Goal: Task Accomplishment & Management: Complete application form

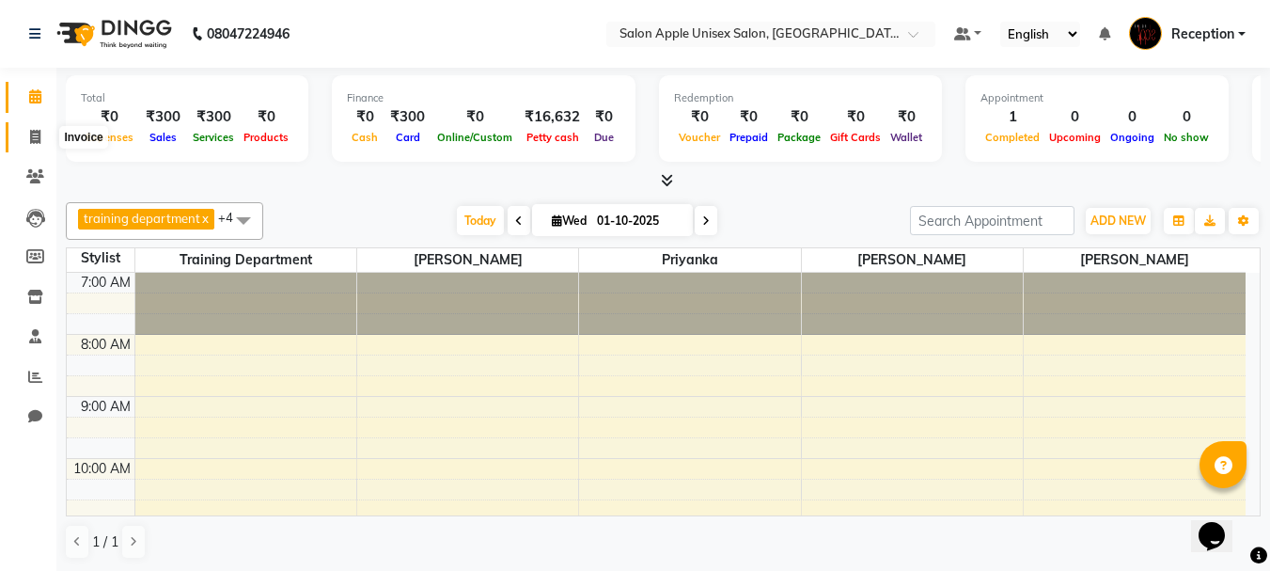
click at [32, 142] on icon at bounding box center [35, 137] width 10 height 14
select select "92"
select select "service"
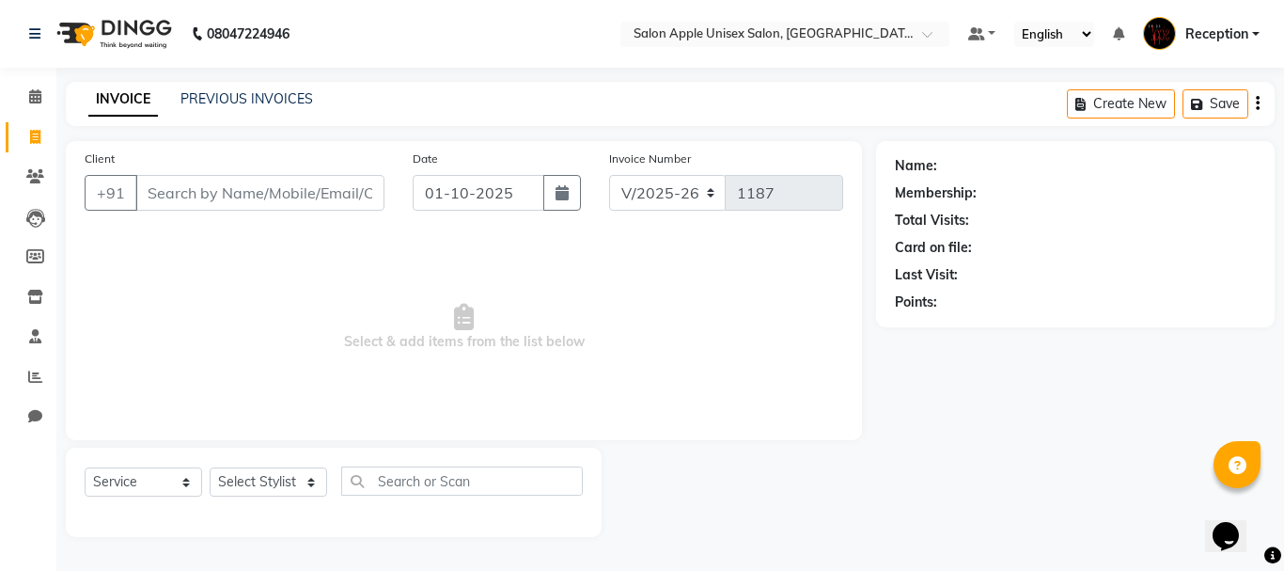
click at [194, 199] on input "Client" at bounding box center [259, 193] width 249 height 36
type input "9112462331"
click at [332, 203] on button "Add Client" at bounding box center [336, 193] width 97 height 36
select select "22"
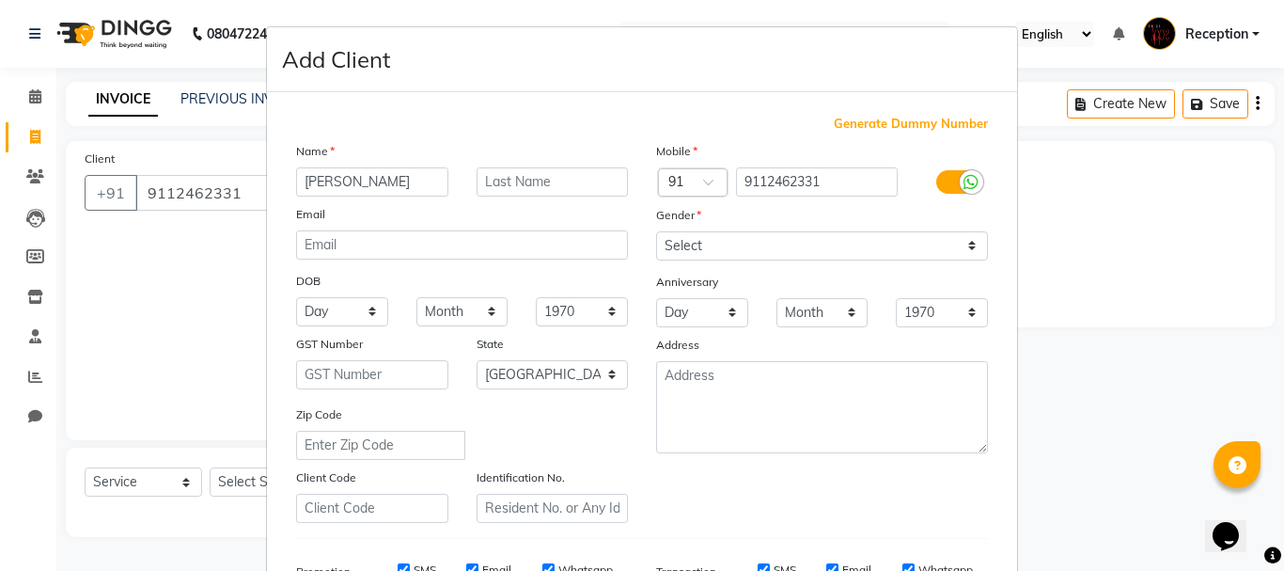
type input "[PERSON_NAME]"
click at [528, 187] on input "text" at bounding box center [553, 181] width 152 height 29
type input "shinde"
click at [670, 243] on select "Select [DEMOGRAPHIC_DATA] [DEMOGRAPHIC_DATA] Other Prefer Not To Say" at bounding box center [822, 245] width 332 height 29
select select "[DEMOGRAPHIC_DATA]"
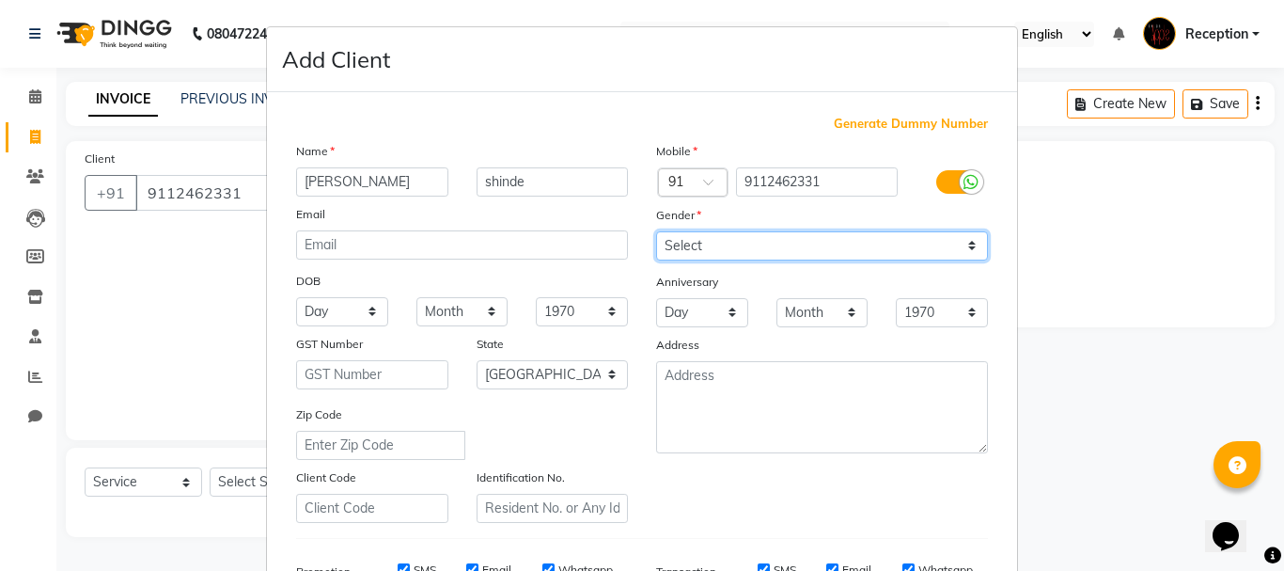
click at [656, 231] on select "Select [DEMOGRAPHIC_DATA] [DEMOGRAPHIC_DATA] Other Prefer Not To Say" at bounding box center [822, 245] width 332 height 29
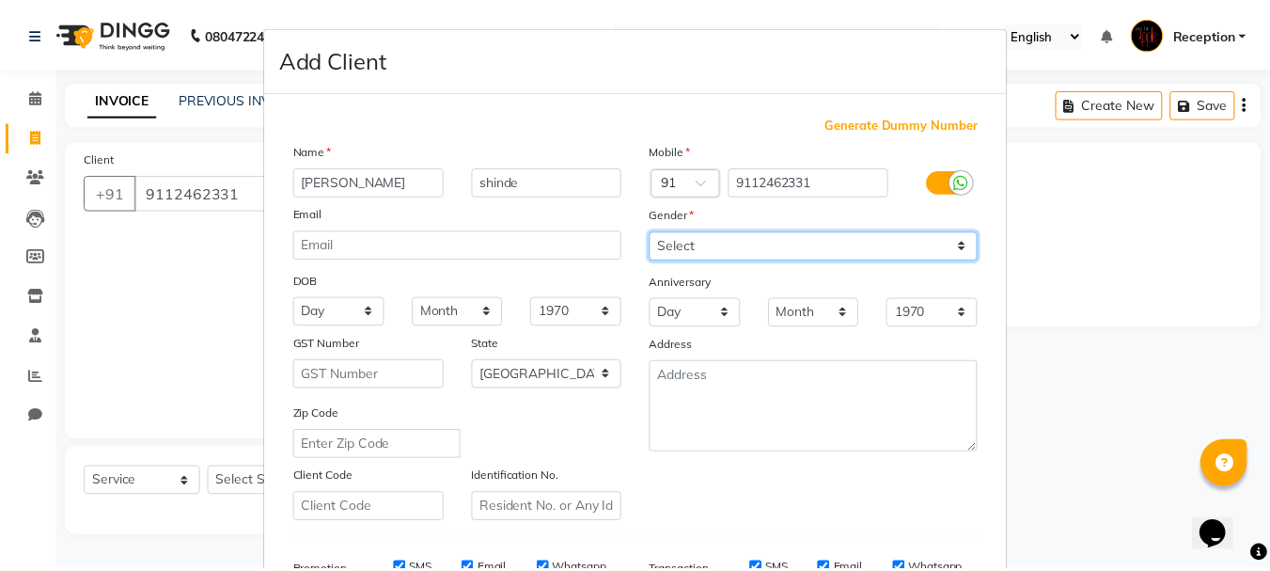
scroll to position [282, 0]
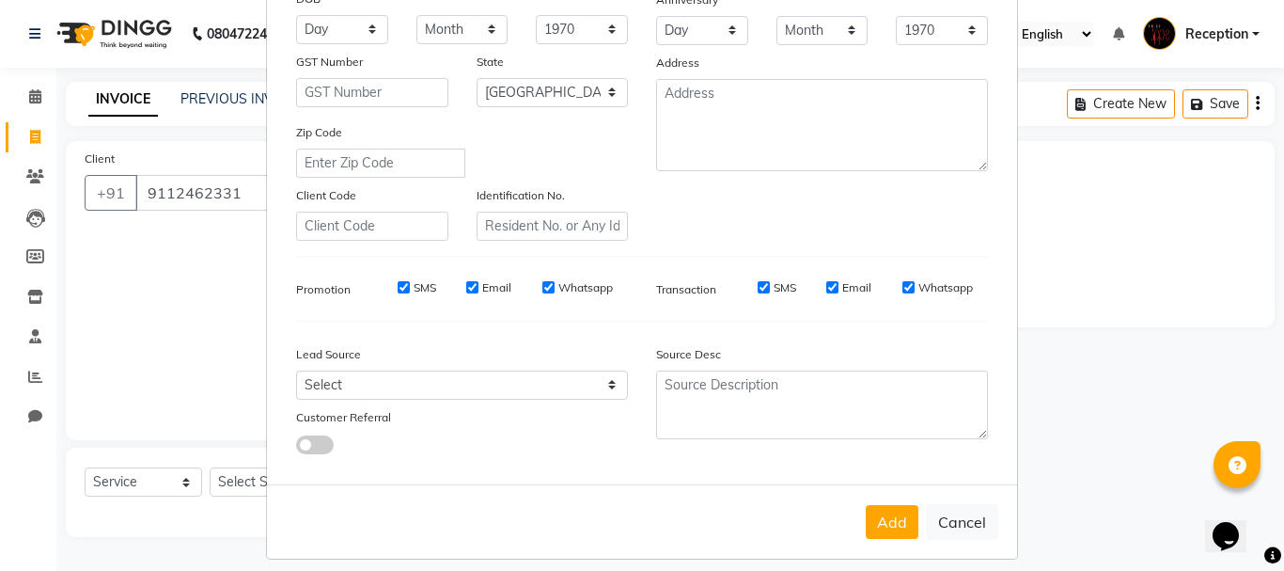
click at [873, 511] on button "Add" at bounding box center [892, 522] width 53 height 34
select select
select select "null"
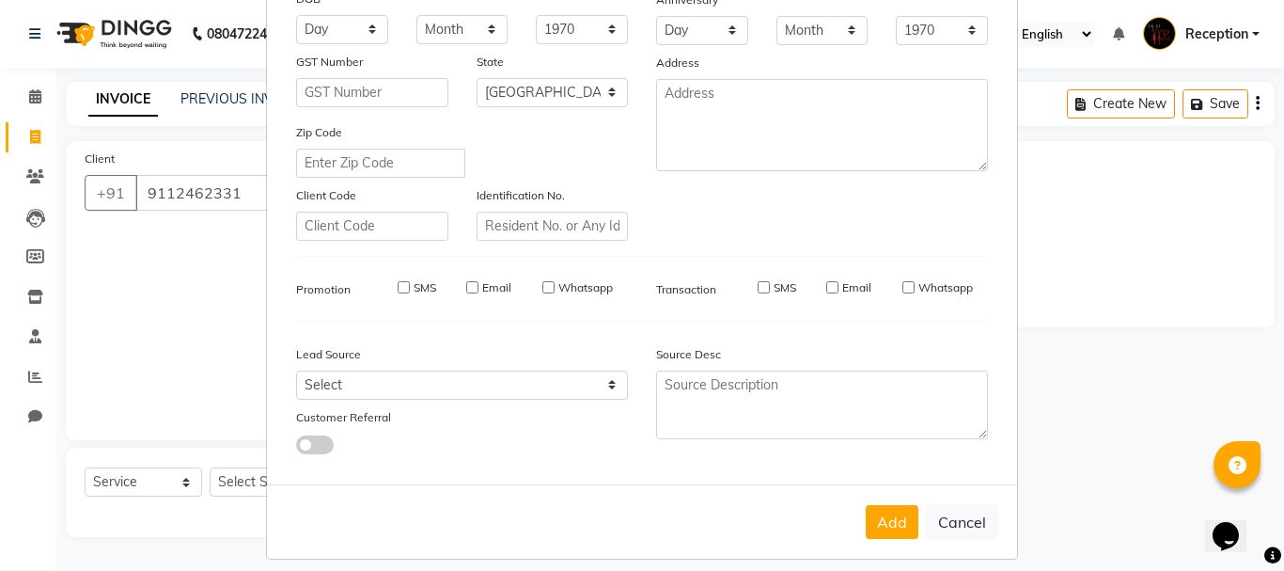
select select
checkbox input "false"
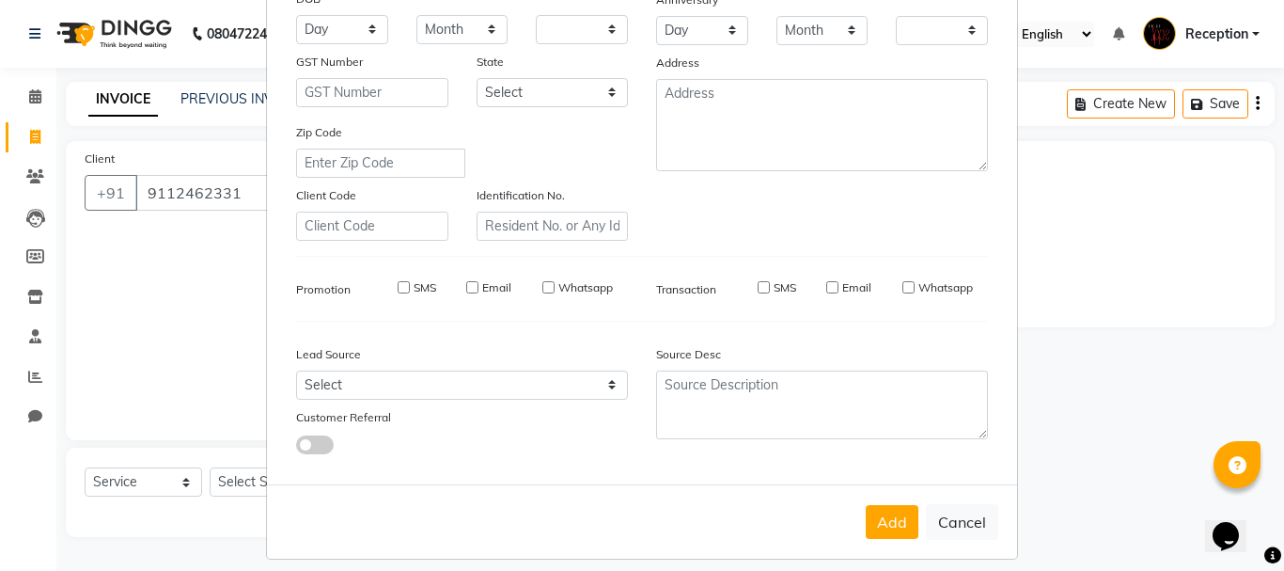
checkbox input "false"
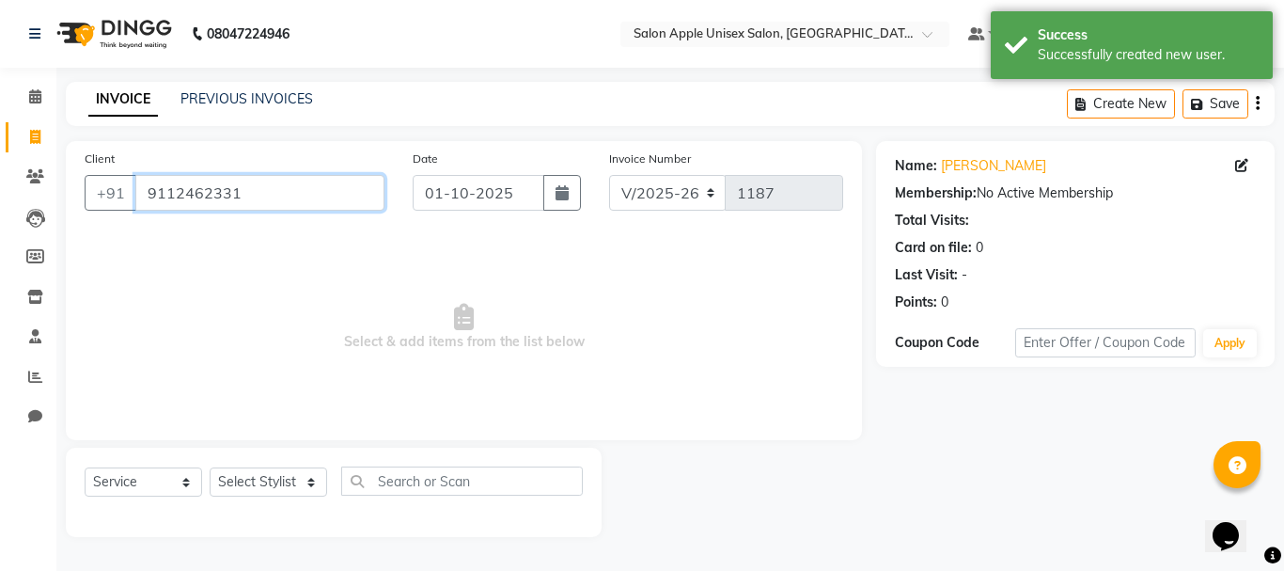
click at [241, 203] on input "9112462331" at bounding box center [259, 193] width 249 height 36
click at [266, 479] on select "Select Stylist [PERSON_NAME] priyanka Reception [PERSON_NAME] [PERSON_NAME] tra…" at bounding box center [269, 481] width 118 height 29
select select "87134"
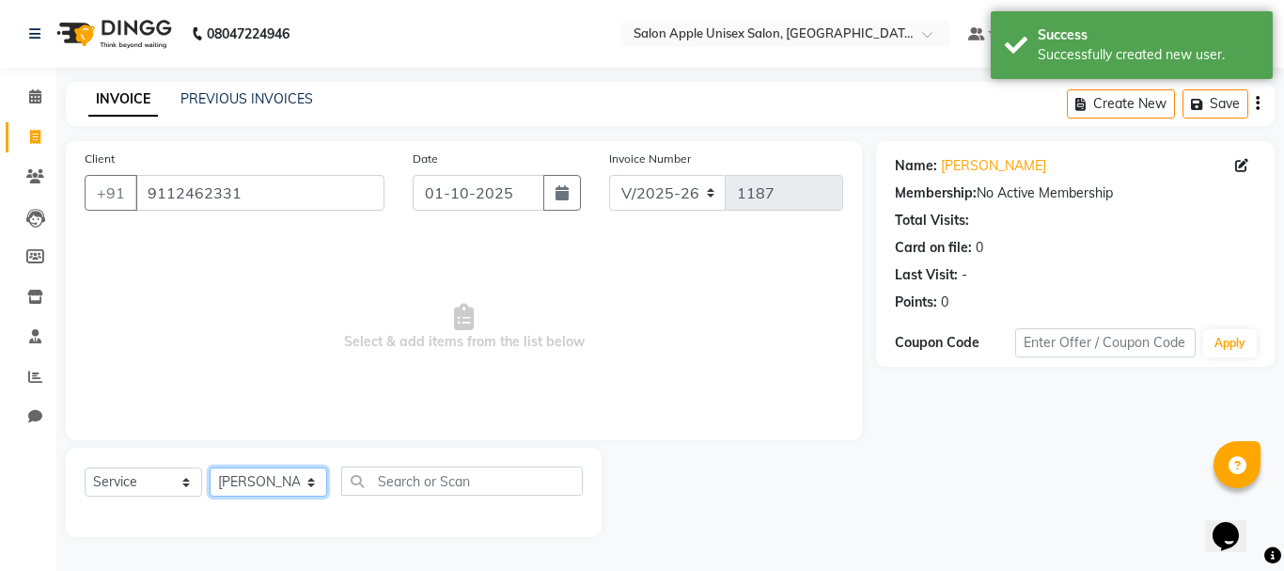
click at [210, 467] on select "Select Stylist [PERSON_NAME] priyanka Reception [PERSON_NAME] [PERSON_NAME] tra…" at bounding box center [269, 481] width 118 height 29
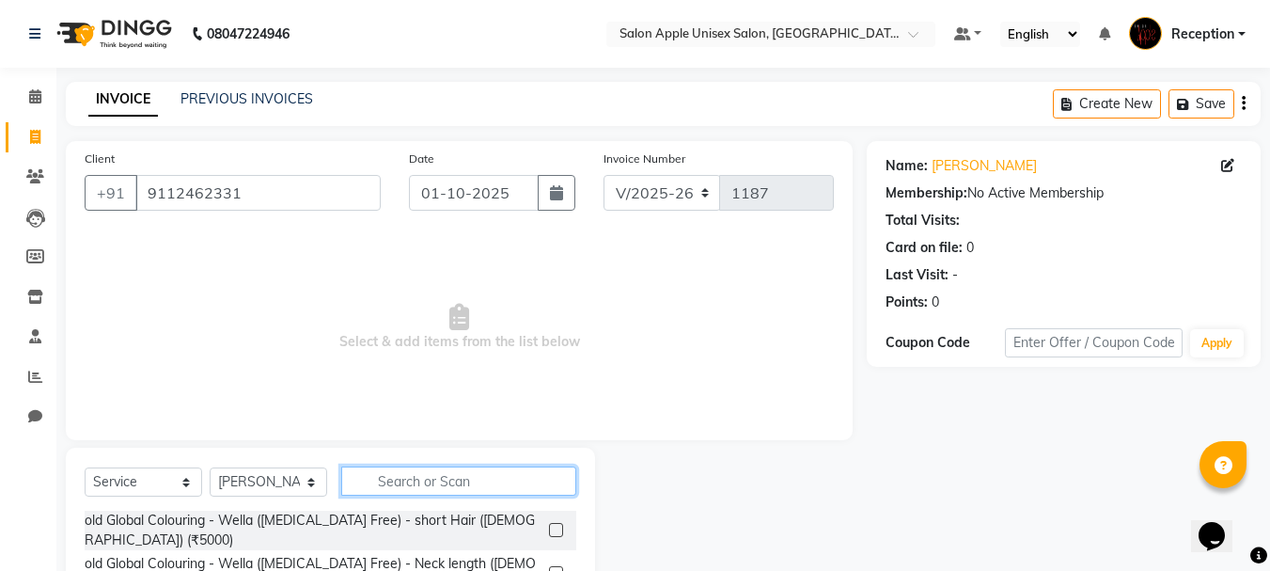
click at [488, 485] on input "text" at bounding box center [458, 480] width 235 height 29
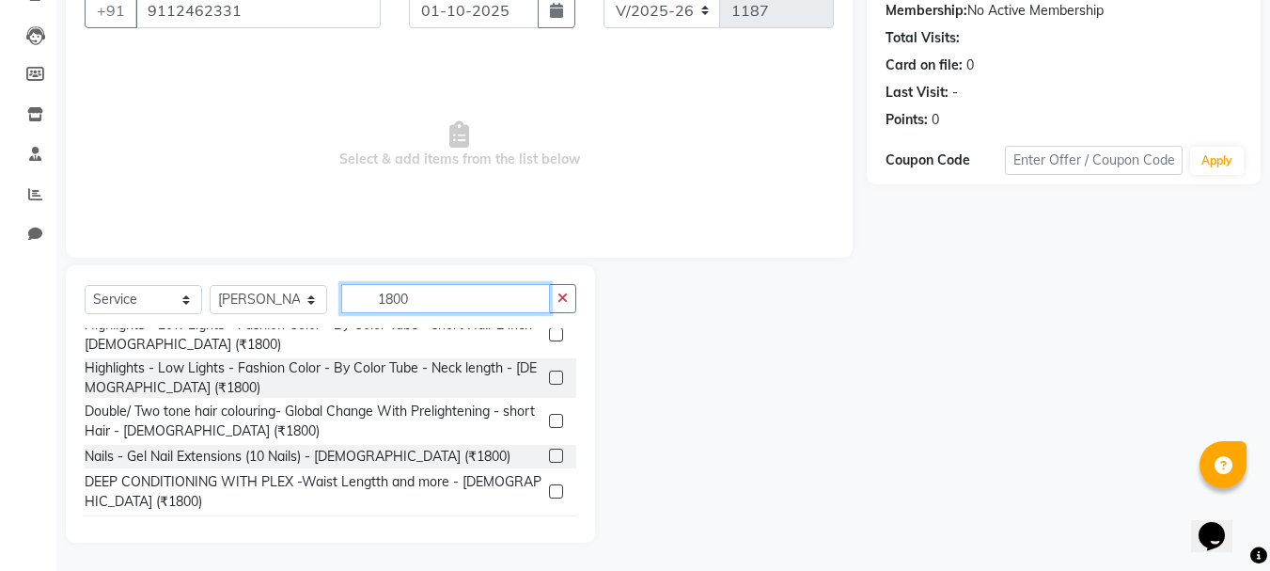
scroll to position [355, 0]
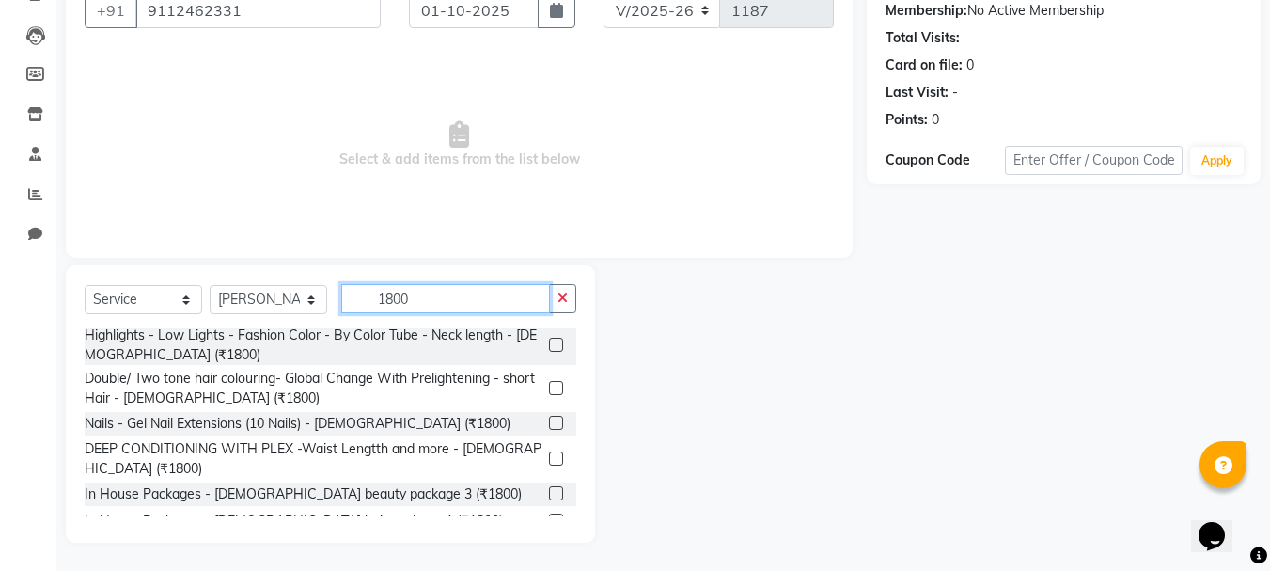
type input "1800"
click at [549, 486] on label at bounding box center [556, 493] width 14 height 14
click at [549, 488] on input "checkbox" at bounding box center [555, 494] width 12 height 12
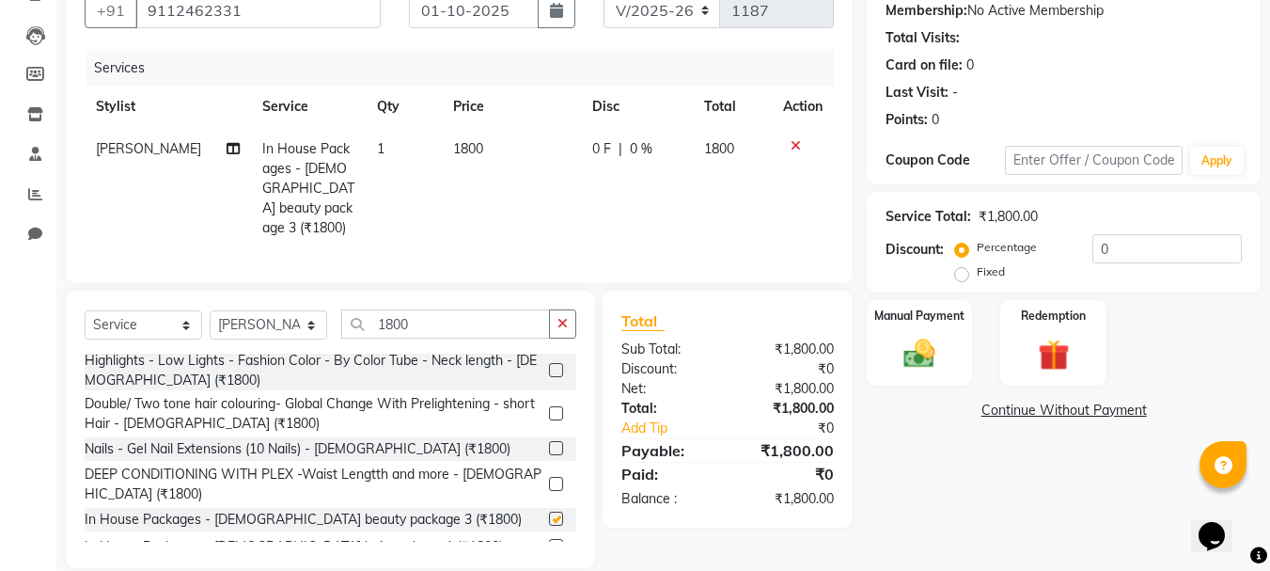
checkbox input "false"
click at [565, 322] on icon "button" at bounding box center [563, 323] width 10 height 13
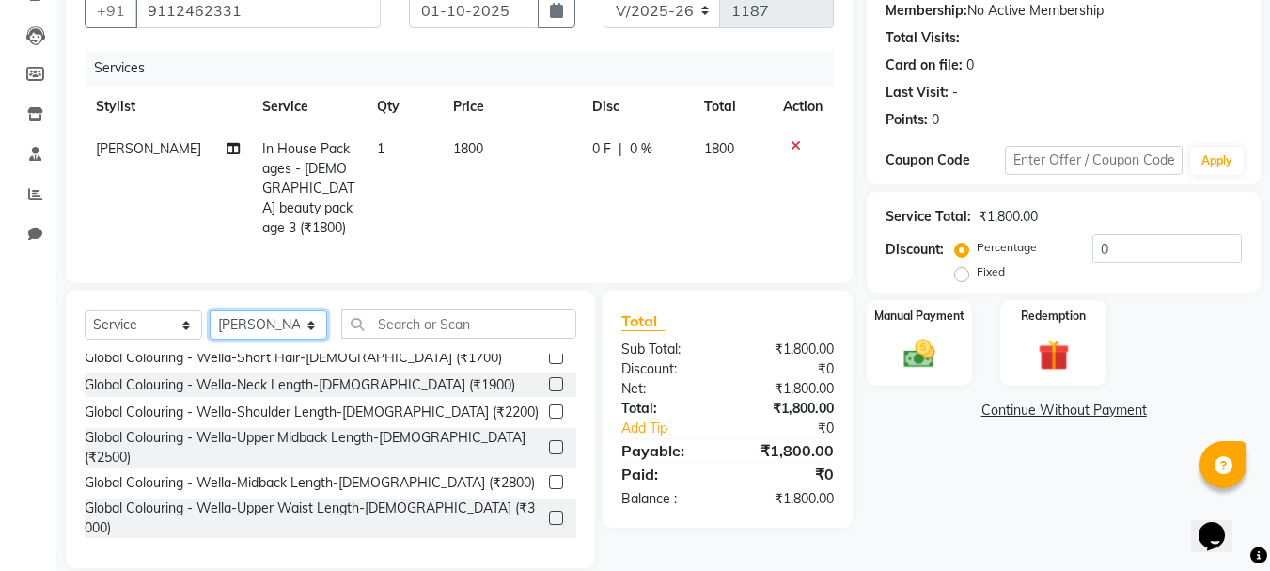
click at [308, 316] on select "Select Stylist [PERSON_NAME] priyanka Reception [PERSON_NAME] [PERSON_NAME] tra…" at bounding box center [269, 324] width 118 height 29
select select "92145"
click at [210, 310] on select "Select Stylist [PERSON_NAME] priyanka Reception [PERSON_NAME] [PERSON_NAME] tra…" at bounding box center [269, 324] width 118 height 29
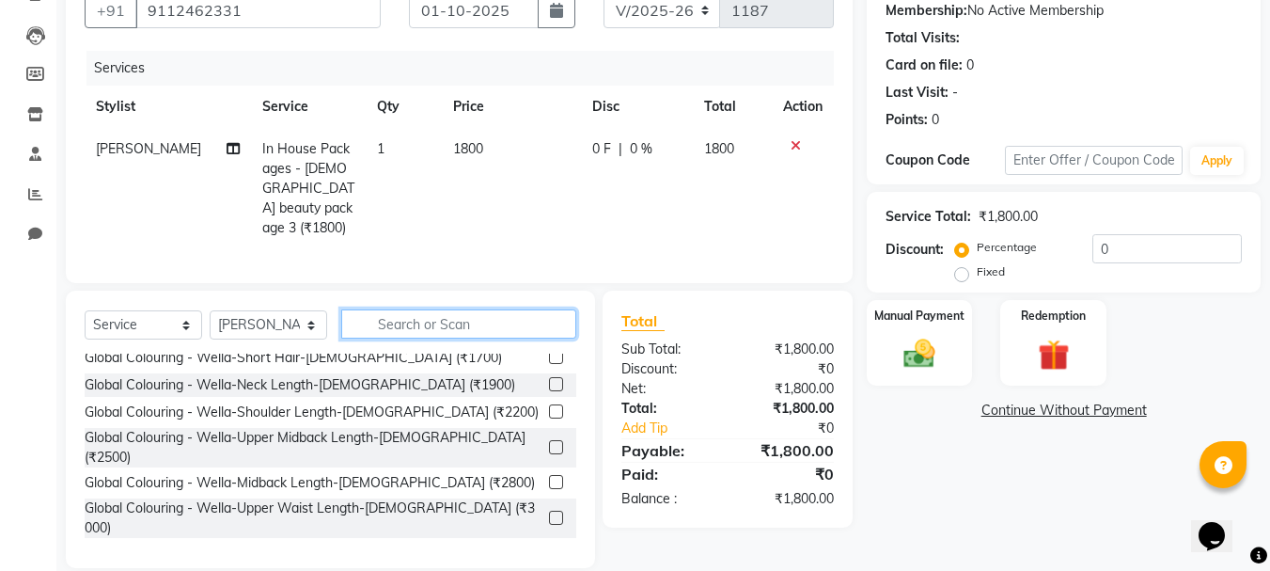
click at [420, 314] on input "text" at bounding box center [458, 323] width 235 height 29
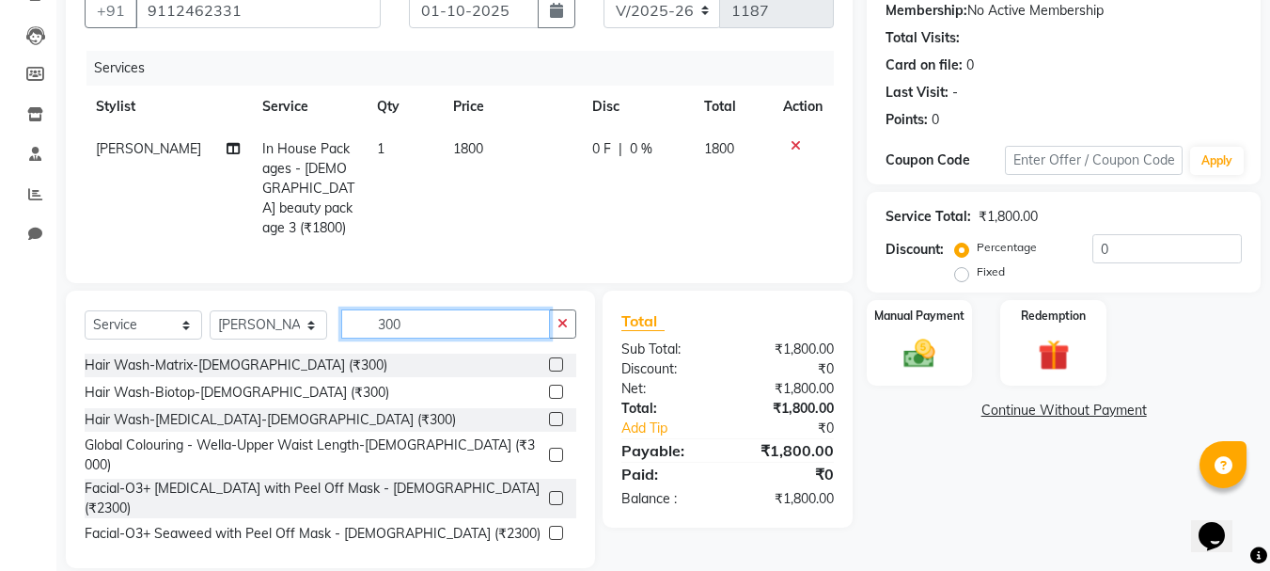
type input "300"
click at [549, 362] on label at bounding box center [556, 364] width 14 height 14
click at [549, 362] on input "checkbox" at bounding box center [555, 365] width 12 height 12
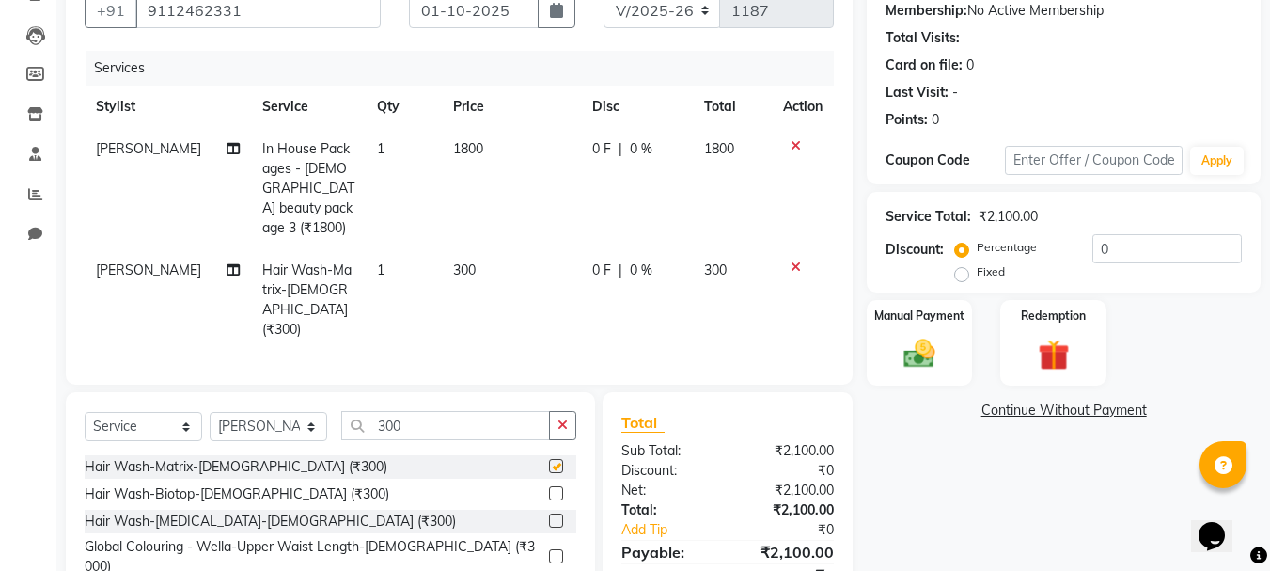
checkbox input "false"
click at [916, 378] on div "Manual Payment" at bounding box center [920, 342] width 110 height 89
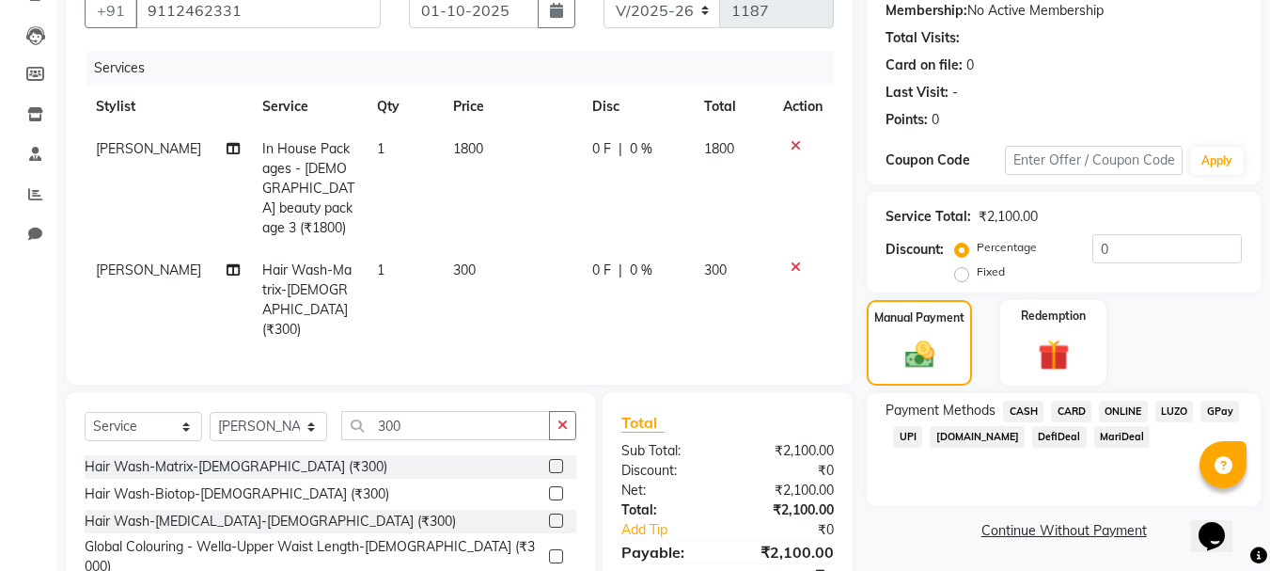
click at [1116, 416] on span "ONLINE" at bounding box center [1123, 412] width 49 height 22
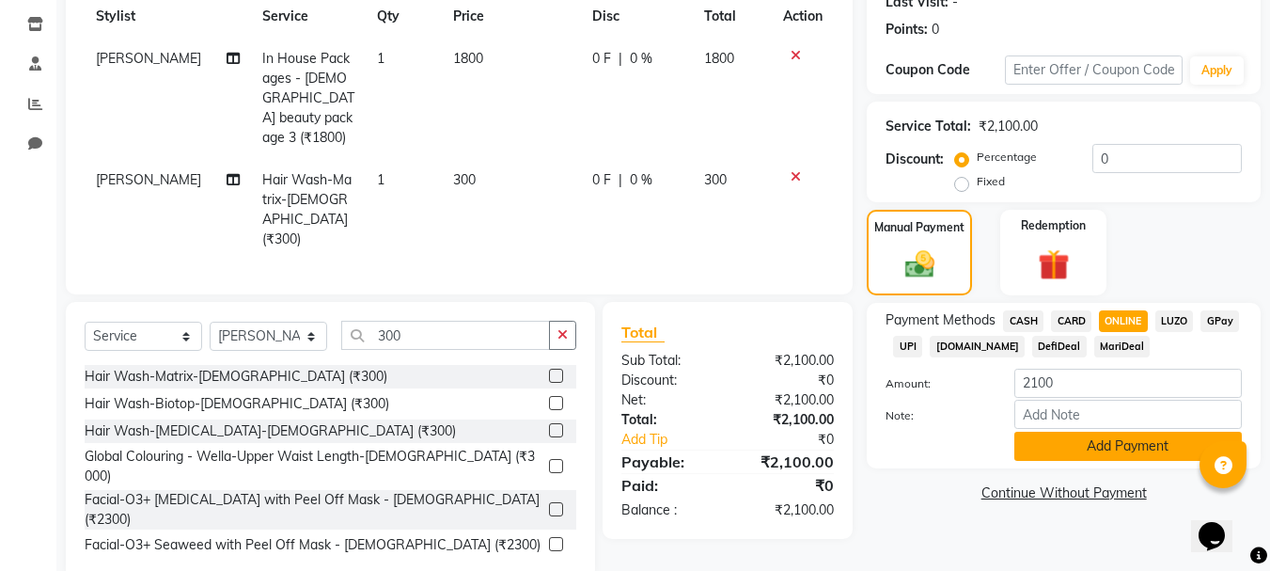
scroll to position [284, 0]
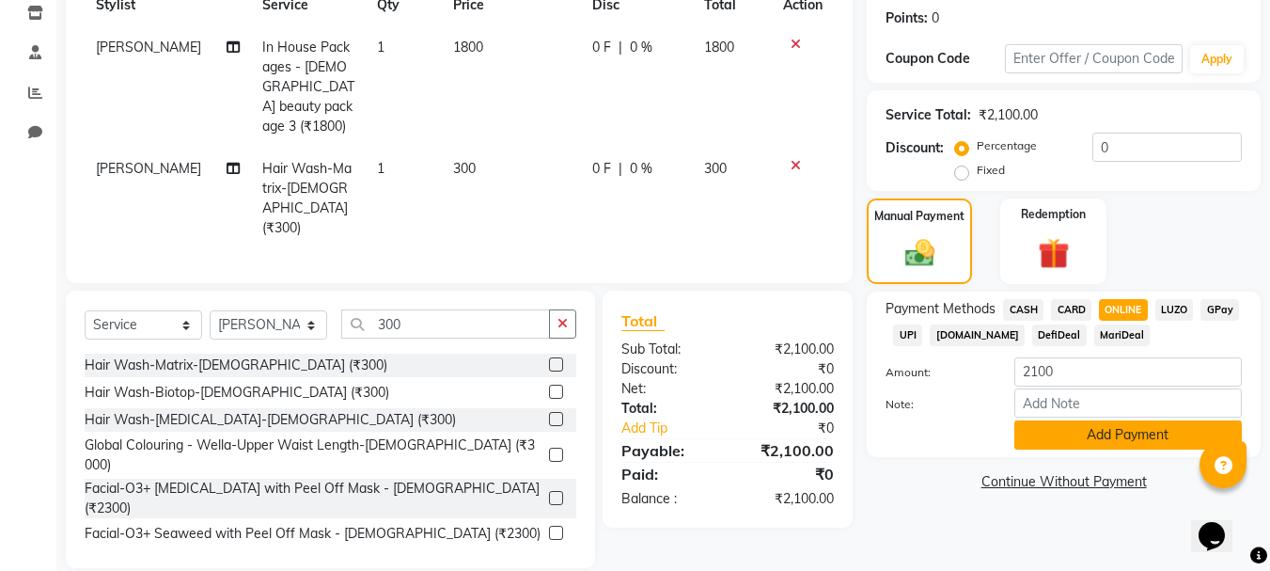
click at [1066, 436] on button "Add Payment" at bounding box center [1128, 434] width 228 height 29
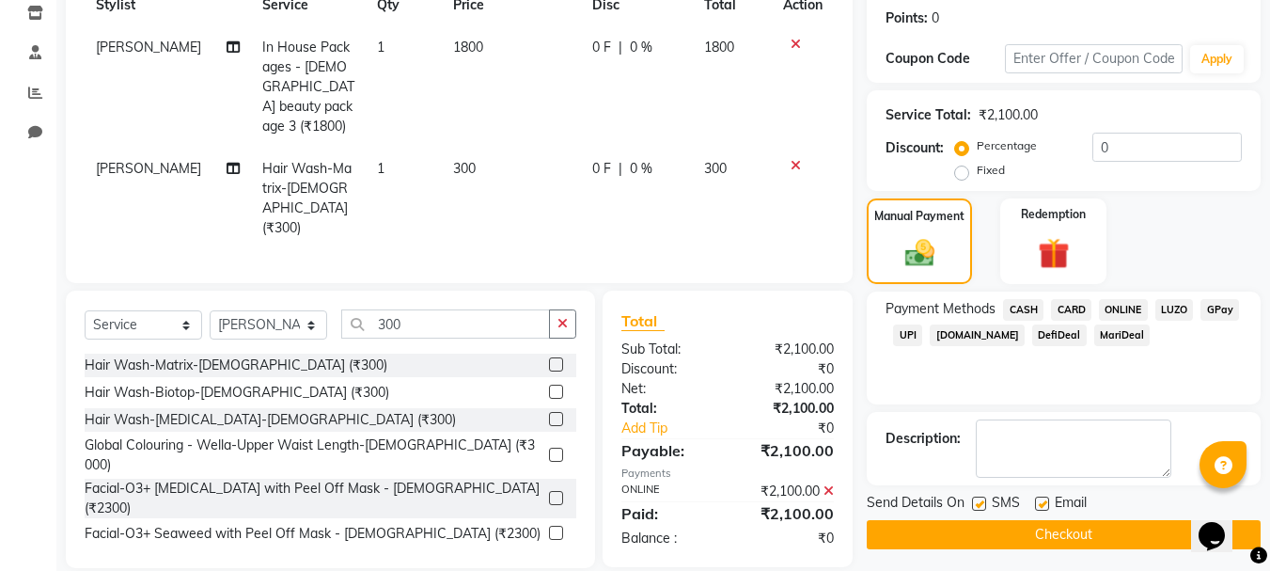
click at [1041, 534] on button "Checkout" at bounding box center [1064, 534] width 394 height 29
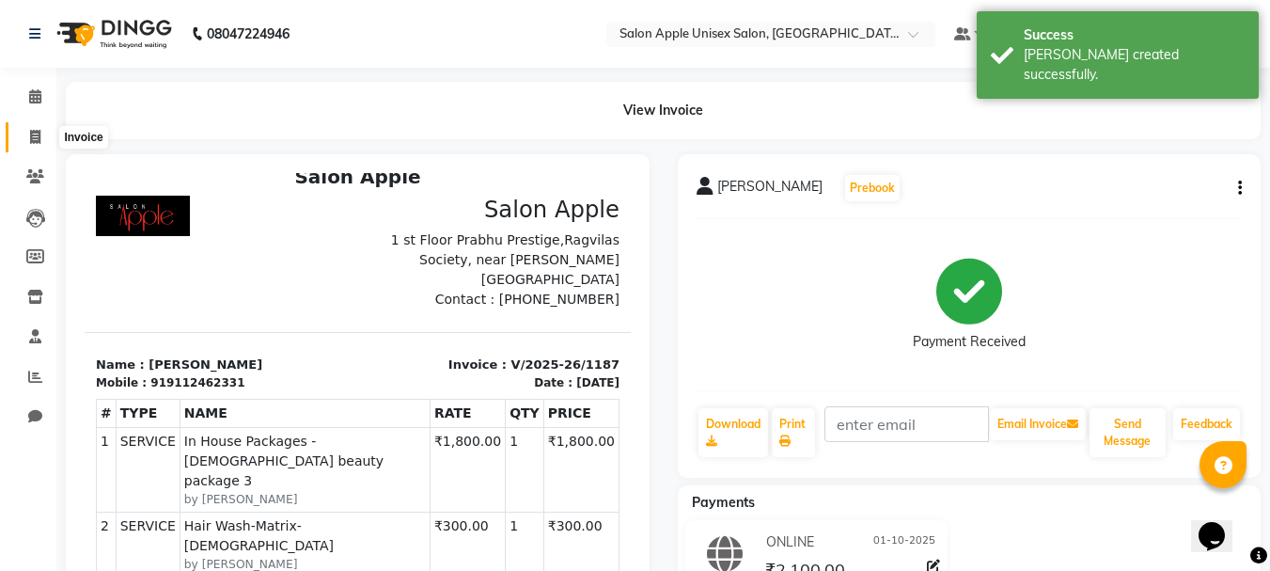
click at [31, 140] on icon at bounding box center [35, 137] width 10 height 14
select select "92"
select select "service"
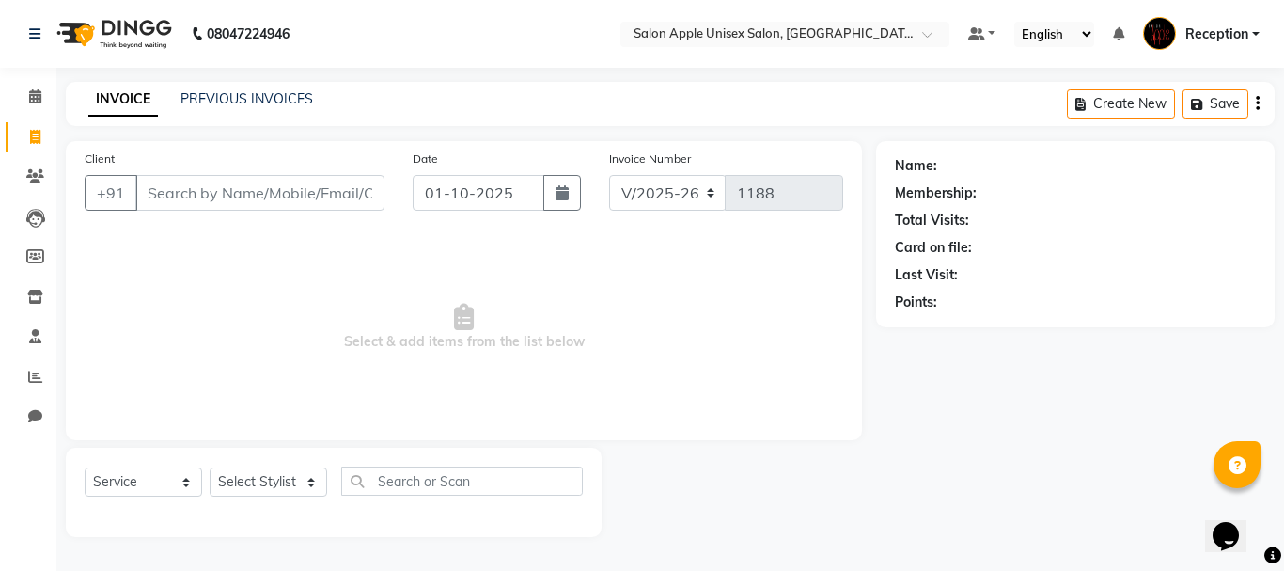
click at [1017, 186] on div "Membership:" at bounding box center [1075, 193] width 361 height 20
click at [943, 172] on div "Name:" at bounding box center [1075, 166] width 361 height 20
click at [334, 196] on input "Client" at bounding box center [259, 193] width 249 height 36
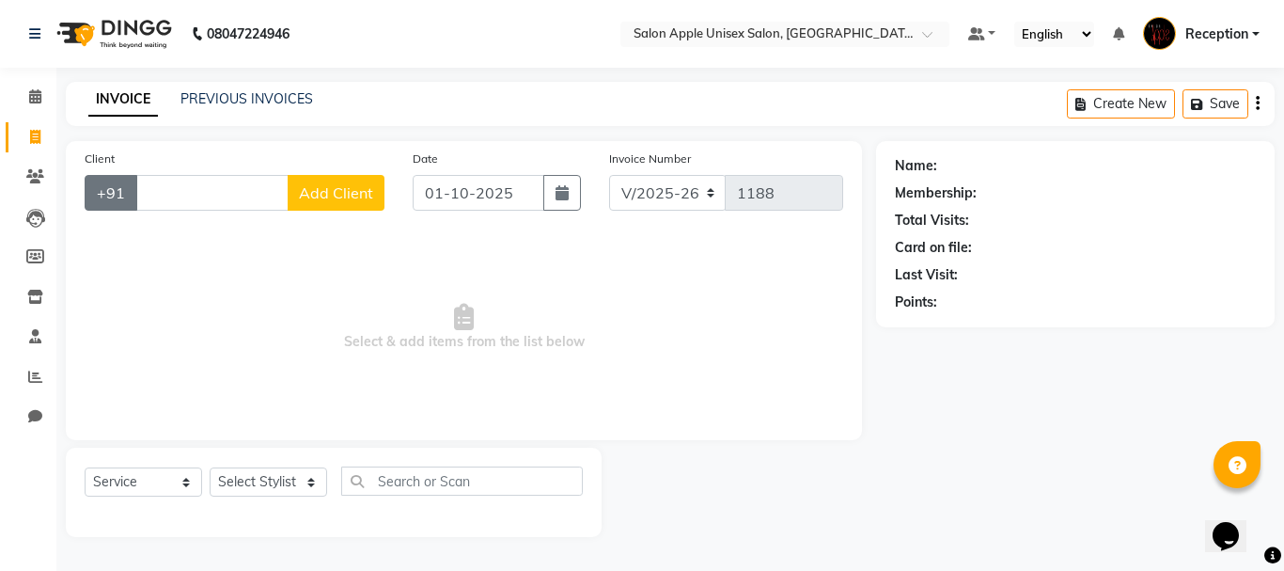
click at [105, 205] on button "+91" at bounding box center [111, 193] width 53 height 36
click at [314, 478] on select "Select Stylist [PERSON_NAME] priyanka Reception [PERSON_NAME] [PERSON_NAME] tra…" at bounding box center [269, 481] width 118 height 29
drag, startPoint x: 216, startPoint y: 282, endPoint x: 239, endPoint y: 461, distance: 180.0
click at [238, 458] on div "Client +91 Add Client Date [DATE] Invoice Number V/2025 V/[PHONE_NUMBER] Select…" at bounding box center [464, 339] width 825 height 396
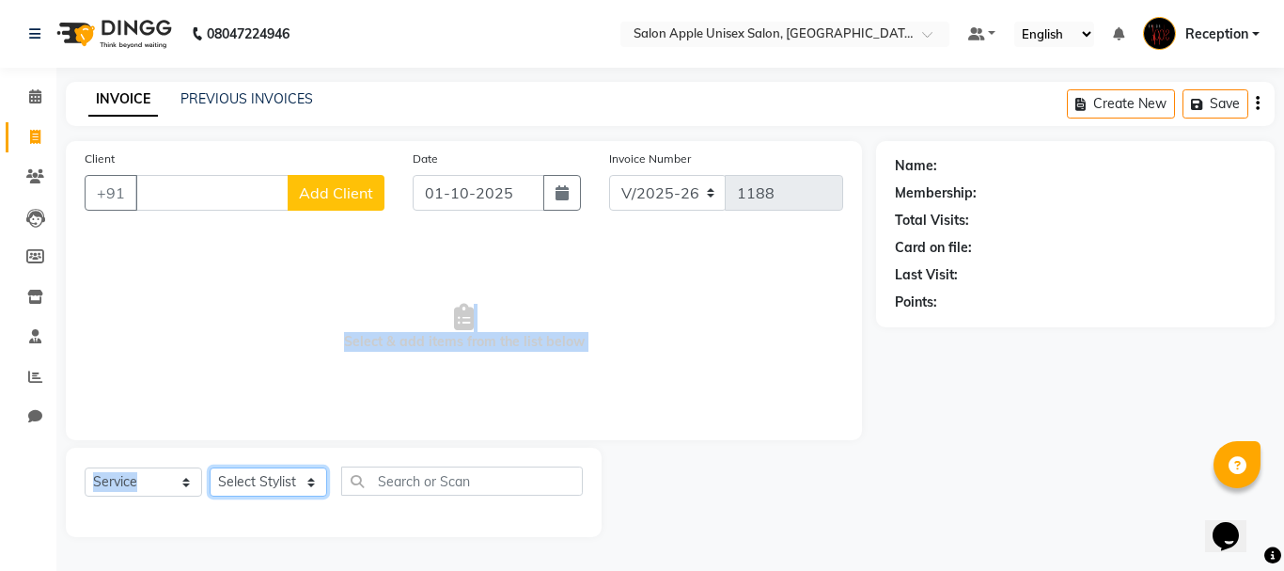
click at [305, 483] on select "Select Stylist [PERSON_NAME] priyanka Reception [PERSON_NAME] [PERSON_NAME] tra…" at bounding box center [269, 481] width 118 height 29
select select "7984"
click at [210, 467] on select "Select Stylist [PERSON_NAME] priyanka Reception [PERSON_NAME] [PERSON_NAME] tra…" at bounding box center [269, 481] width 118 height 29
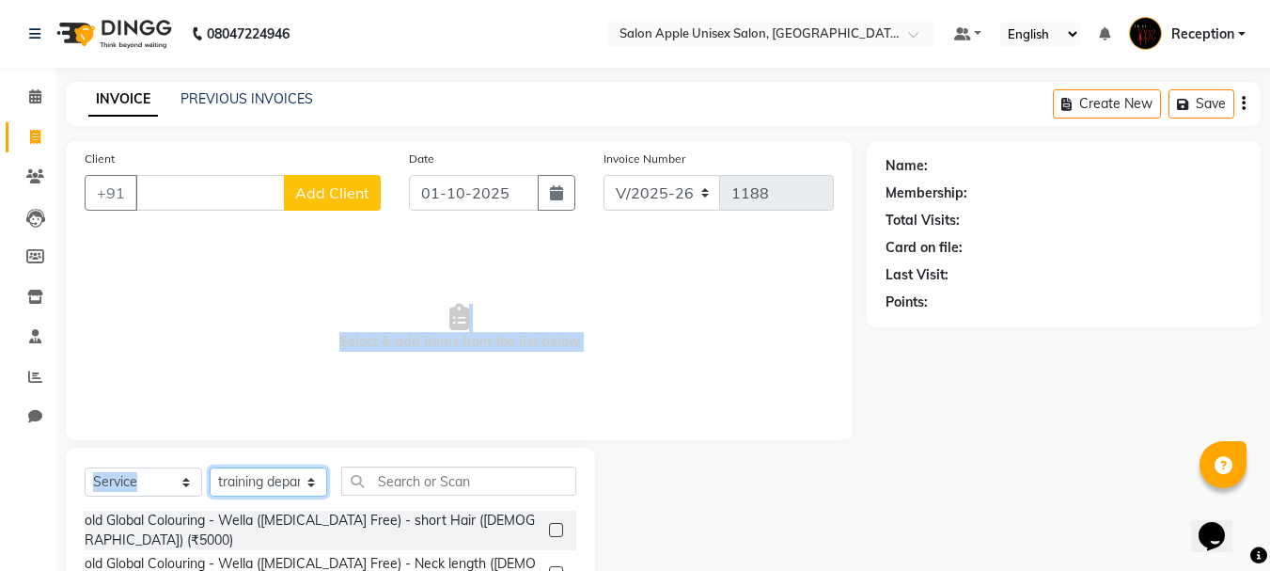
click at [312, 480] on select "Select Stylist [PERSON_NAME] priyanka Reception [PERSON_NAME] [PERSON_NAME] tra…" at bounding box center [269, 481] width 118 height 29
select select
click at [210, 467] on select "Select Stylist [PERSON_NAME] priyanka Reception [PERSON_NAME] [PERSON_NAME] tra…" at bounding box center [269, 481] width 118 height 29
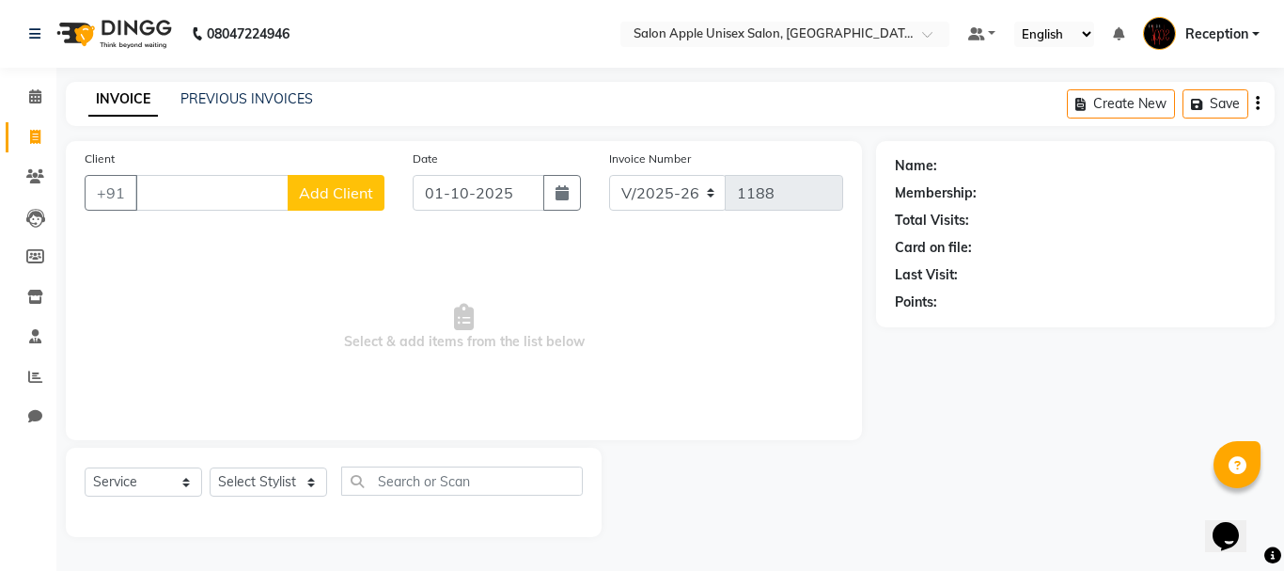
drag, startPoint x: 632, startPoint y: 130, endPoint x: 542, endPoint y: 194, distance: 110.6
click at [556, 181] on main "INVOICE PREVIOUS INVOICES Create New Save Client +91 Add Client Date [DATE] Inv…" at bounding box center [670, 323] width 1228 height 483
drag, startPoint x: 421, startPoint y: 338, endPoint x: 438, endPoint y: 326, distance: 20.3
click at [424, 336] on span "Select & add items from the list below" at bounding box center [464, 327] width 759 height 188
click at [503, 346] on span "Select & add items from the list below" at bounding box center [464, 327] width 759 height 188
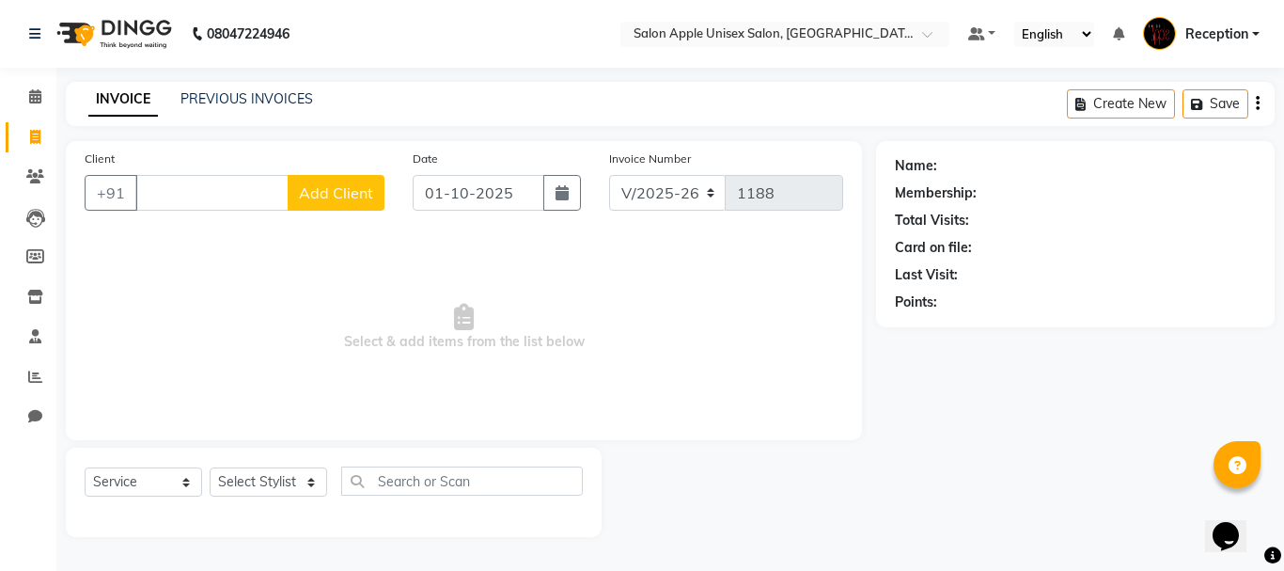
drag, startPoint x: 468, startPoint y: 324, endPoint x: 617, endPoint y: 398, distance: 165.7
click at [617, 398] on span "Select & add items from the list below" at bounding box center [464, 327] width 759 height 188
click at [475, 352] on span "Select & add items from the list below" at bounding box center [464, 327] width 759 height 188
drag, startPoint x: 491, startPoint y: 332, endPoint x: 471, endPoint y: 336, distance: 20.1
click at [463, 332] on span "Select & add items from the list below" at bounding box center [464, 327] width 759 height 188
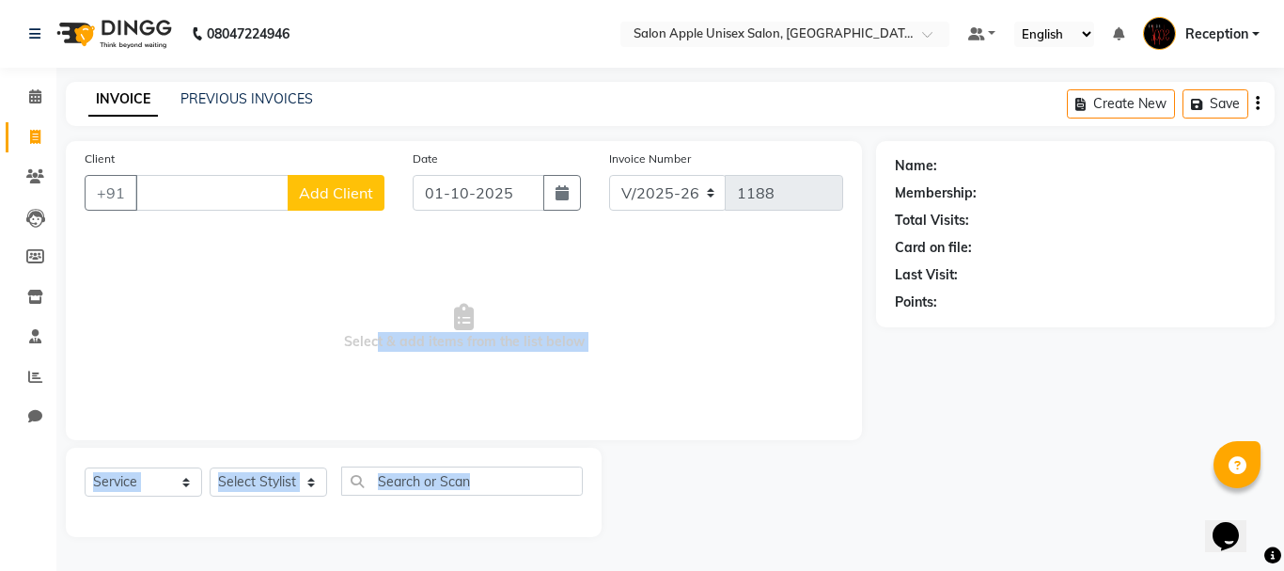
drag, startPoint x: 373, startPoint y: 337, endPoint x: 718, endPoint y: 446, distance: 361.9
click at [718, 446] on div "Client +91 Add Client Date [DATE] Invoice Number V/2025 V/[PHONE_NUMBER] Select…" at bounding box center [464, 339] width 825 height 396
drag, startPoint x: 483, startPoint y: 322, endPoint x: 739, endPoint y: 426, distance: 275.8
click at [739, 426] on div "Client +91 Add Client Date [DATE] Invoice Number V/2025 V/[PHONE_NUMBER] Select…" at bounding box center [464, 290] width 796 height 299
click at [463, 325] on icon at bounding box center [464, 317] width 20 height 26
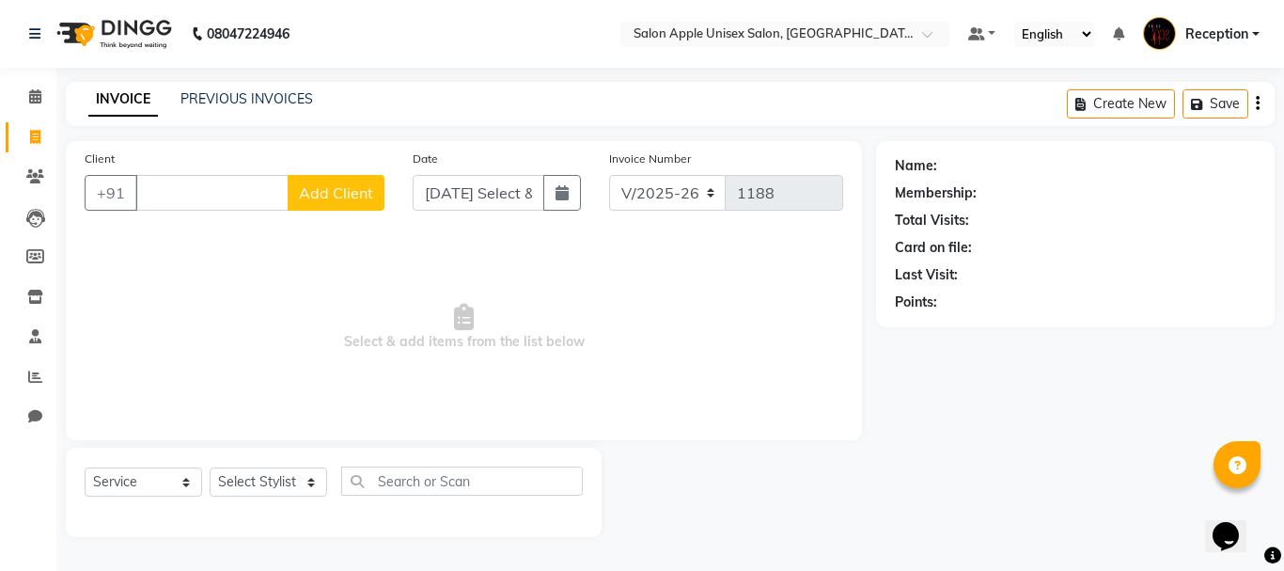
type input "[DATE]"
click at [538, 346] on span "Select & add items from the list below" at bounding box center [464, 327] width 759 height 188
drag, startPoint x: 488, startPoint y: 338, endPoint x: 327, endPoint y: 335, distance: 160.8
click at [327, 335] on span "Select & add items from the list below" at bounding box center [464, 327] width 759 height 188
drag, startPoint x: 713, startPoint y: 339, endPoint x: 353, endPoint y: 330, distance: 360.2
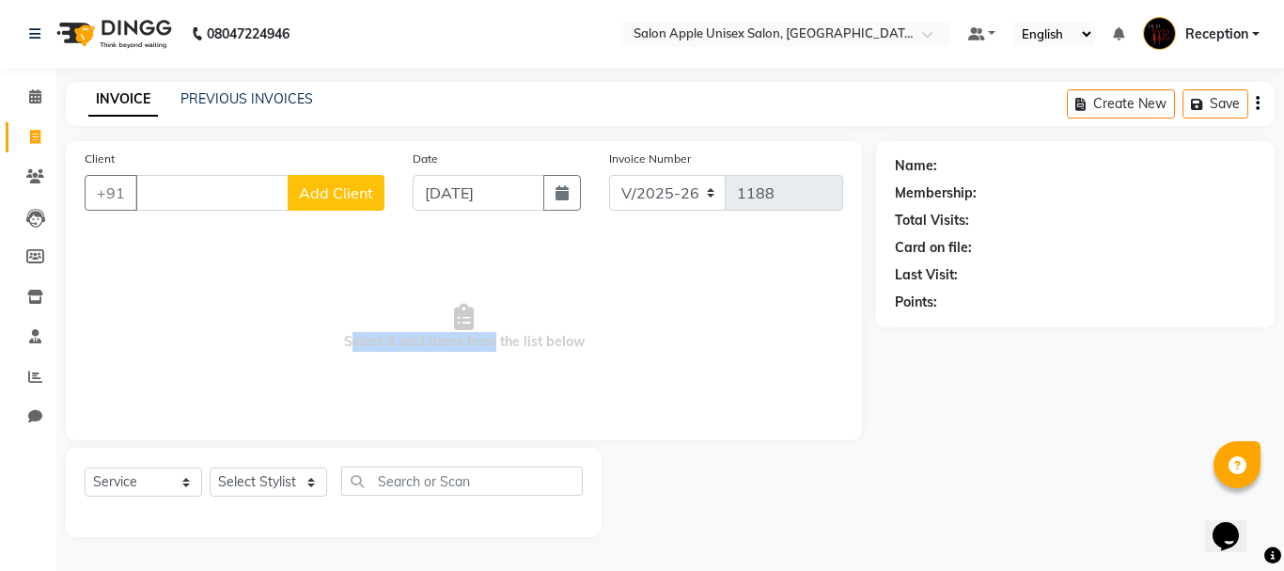
click at [353, 330] on span "Select & add items from the list below" at bounding box center [464, 327] width 759 height 188
click at [359, 194] on span "Add Client" at bounding box center [336, 192] width 74 height 19
select select "22"
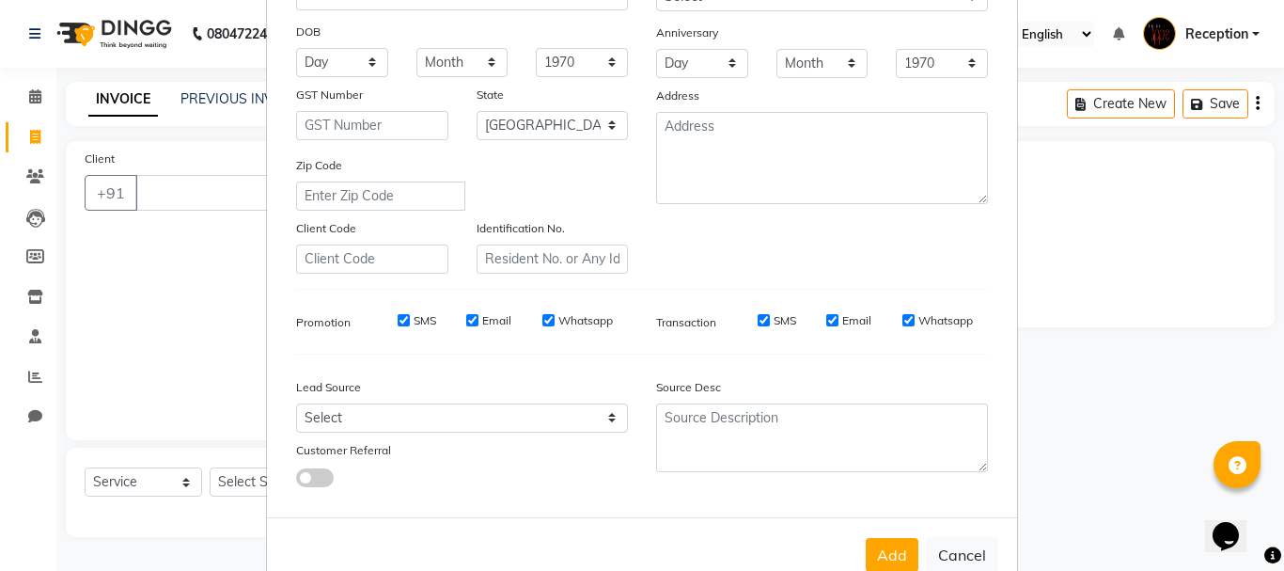
scroll to position [297, 0]
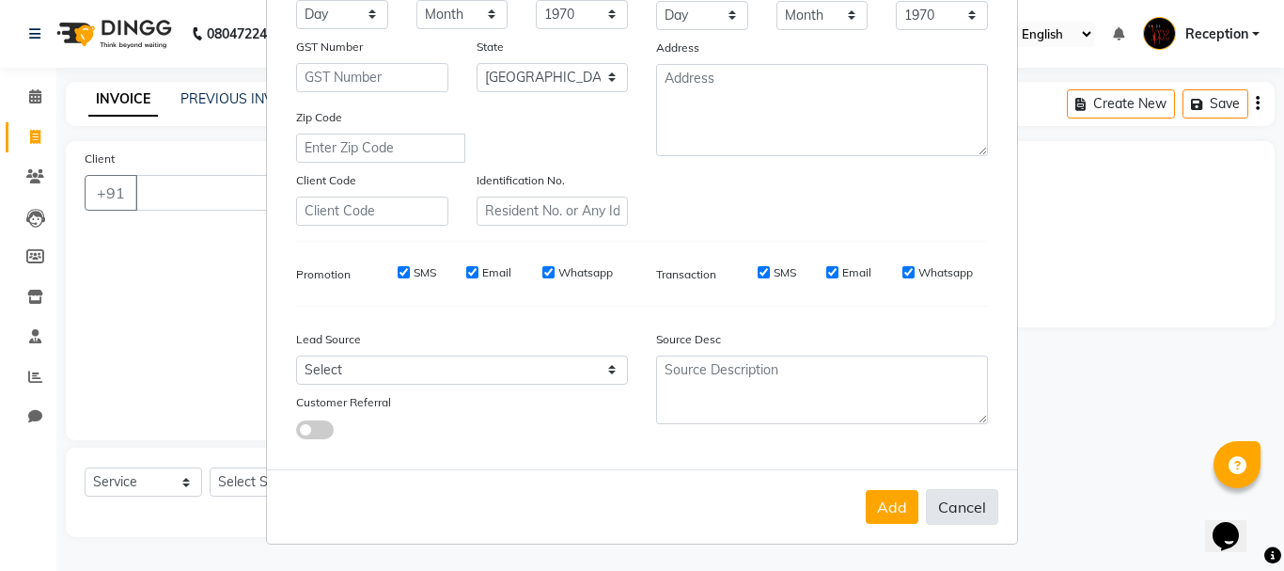
click at [935, 495] on button "Cancel" at bounding box center [962, 507] width 72 height 36
select select
select select "null"
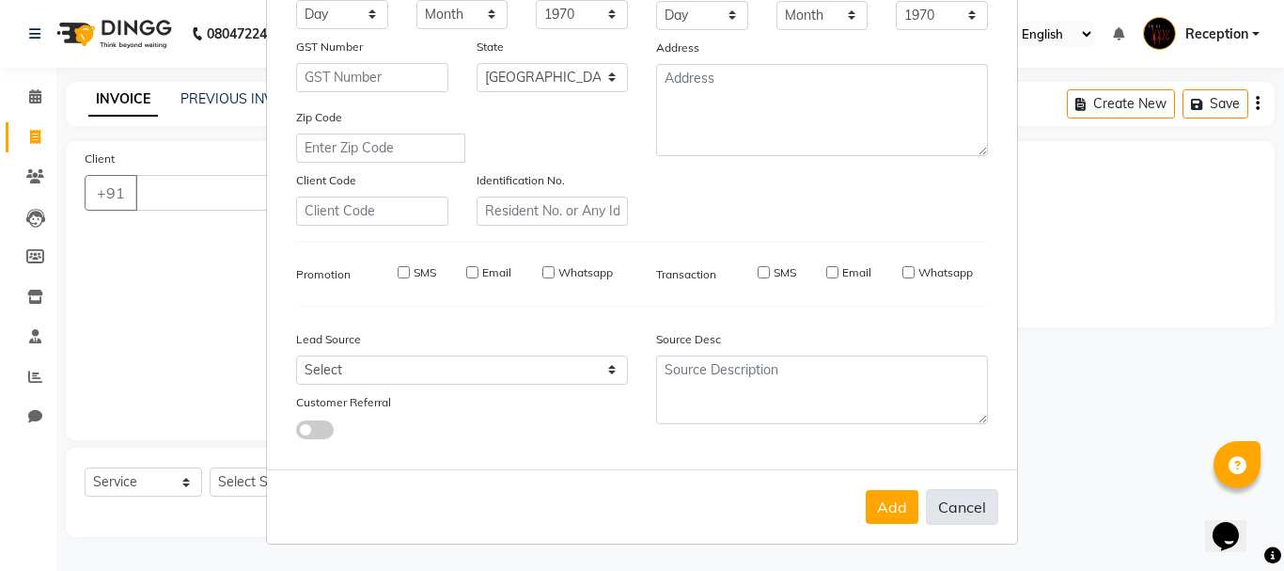
select select
checkbox input "false"
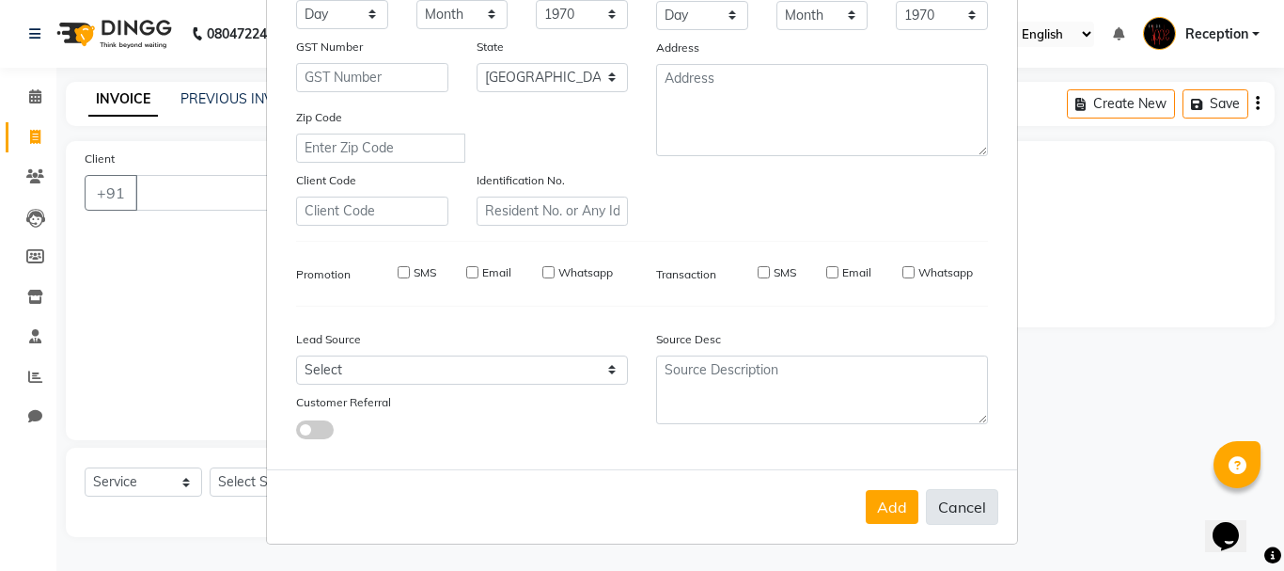
checkbox input "false"
